Goal: Navigation & Orientation: Find specific page/section

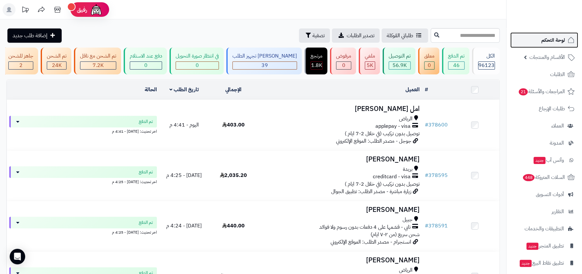
click at [550, 40] on span "لوحة التحكم" at bounding box center [554, 40] width 24 height 9
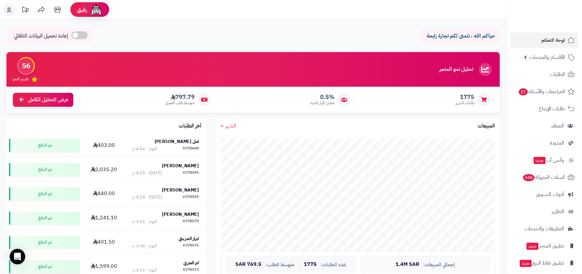
click at [458, 33] on p "حياكم الله ، نتمنى لكم تجارة رابحة" at bounding box center [459, 35] width 71 height 7
click at [409, 46] on div "حياكم الله ، نتمنى لكم تجارة رابحة إعادة تحميل البيانات التلقائي" at bounding box center [252, 37] width 493 height 19
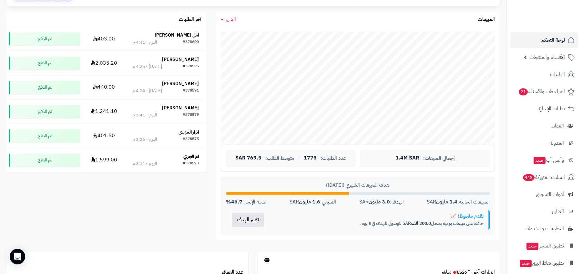
scroll to position [112, 0]
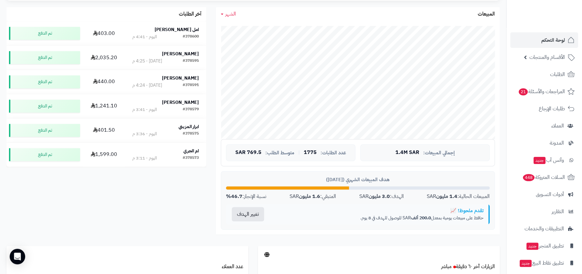
click at [360, 177] on div "هدف المبيعات الشهري ([DATE])" at bounding box center [358, 179] width 264 height 7
click at [400, 177] on div "هدف المبيعات الشهري ([DATE])" at bounding box center [358, 179] width 264 height 7
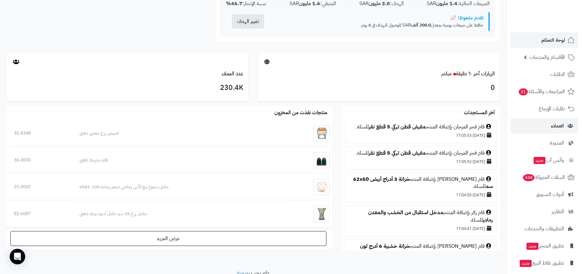
scroll to position [22, 0]
